Goal: Task Accomplishment & Management: Complete application form

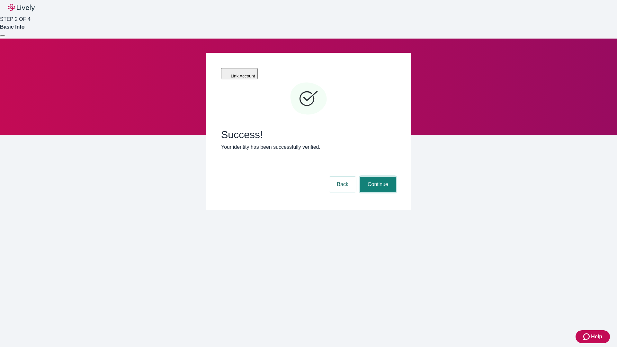
click at [396, 177] on button "Continue" at bounding box center [378, 184] width 36 height 15
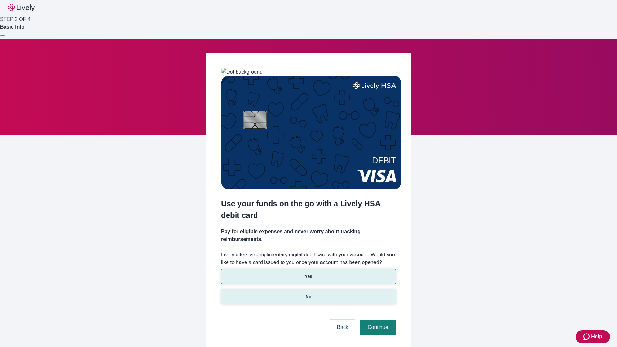
click at [308, 294] on p "No" at bounding box center [309, 297] width 6 height 7
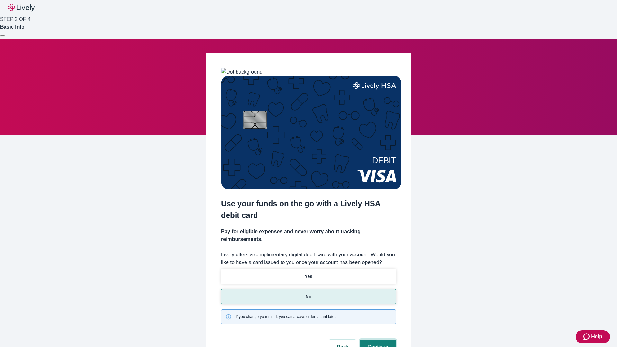
click at [377, 340] on button "Continue" at bounding box center [378, 347] width 36 height 15
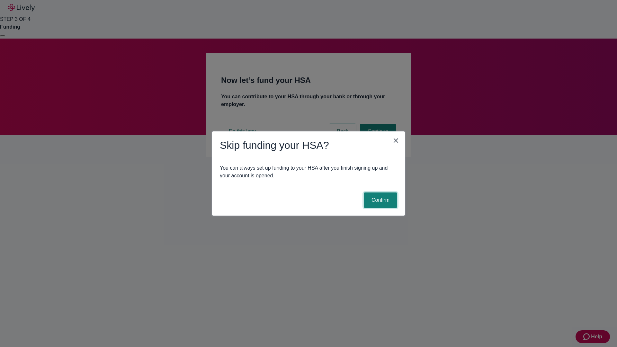
click at [380, 200] on button "Confirm" at bounding box center [380, 200] width 33 height 15
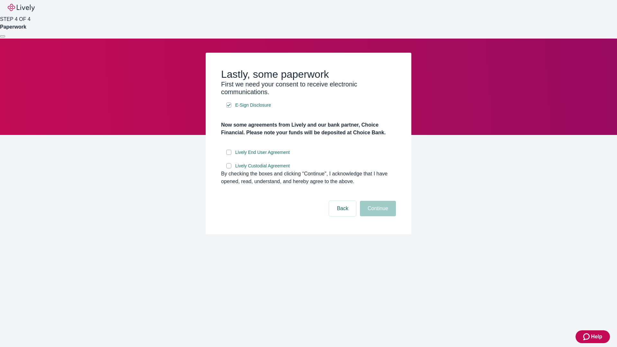
click at [229, 155] on input "Lively End User Agreement" at bounding box center [228, 152] width 5 height 5
checkbox input "true"
click at [229, 168] on input "Lively Custodial Agreement" at bounding box center [228, 165] width 5 height 5
checkbox input "true"
click at [377, 216] on button "Continue" at bounding box center [378, 208] width 36 height 15
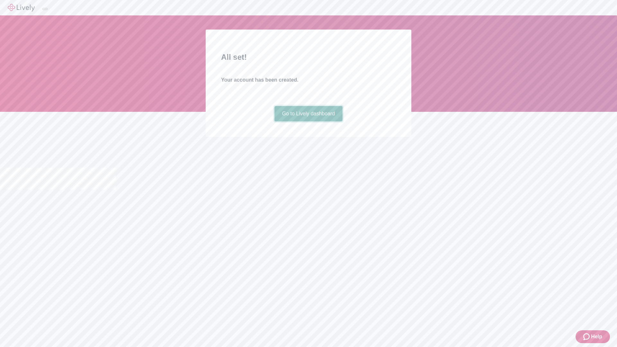
click at [308, 122] on link "Go to Lively dashboard" at bounding box center [309, 113] width 68 height 15
